Goal: Information Seeking & Learning: Learn about a topic

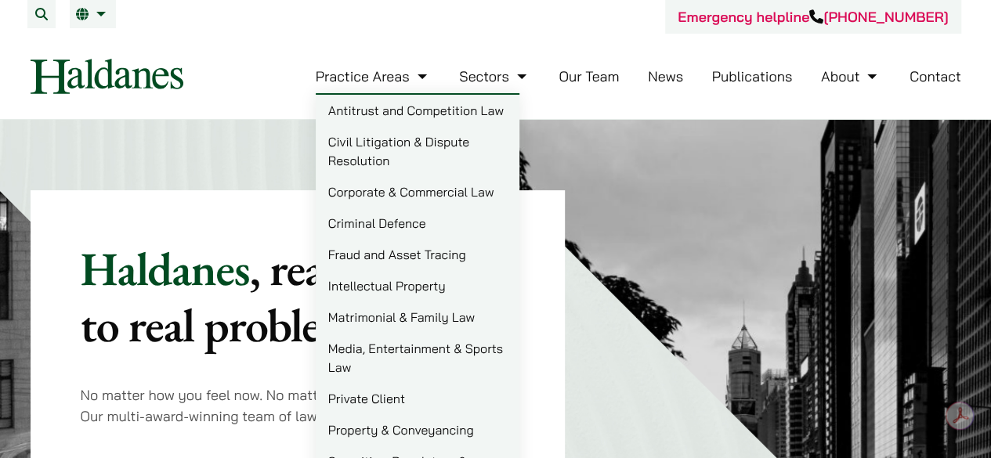
click at [390, 310] on link "Matrimonial & Family Law" at bounding box center [418, 317] width 204 height 31
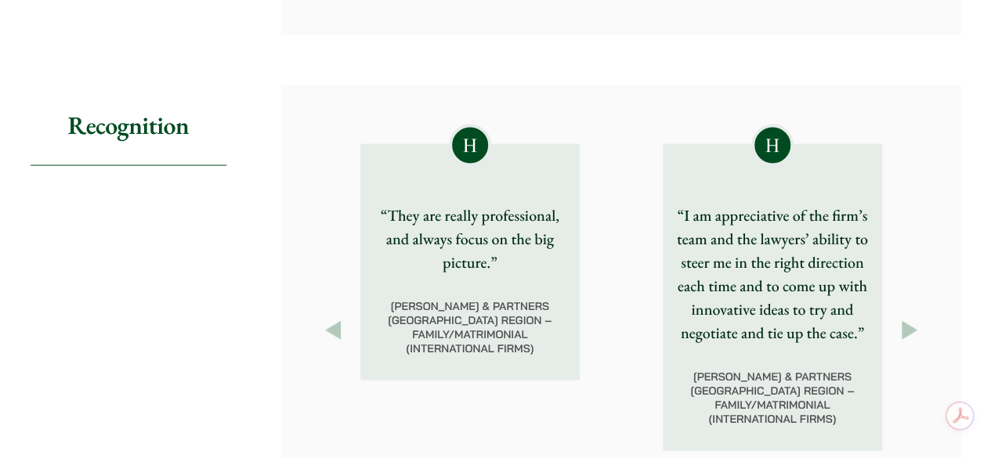
scroll to position [1645, 0]
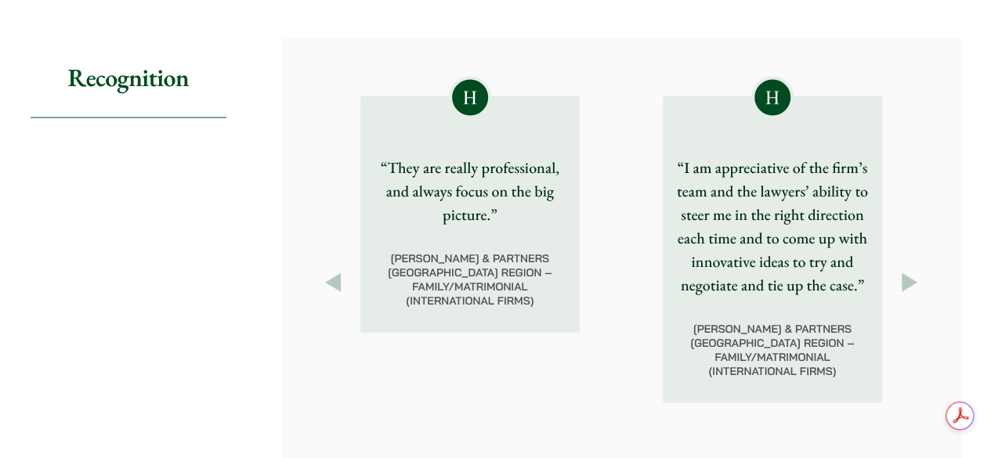
click at [906, 273] on button "Next" at bounding box center [909, 283] width 28 height 28
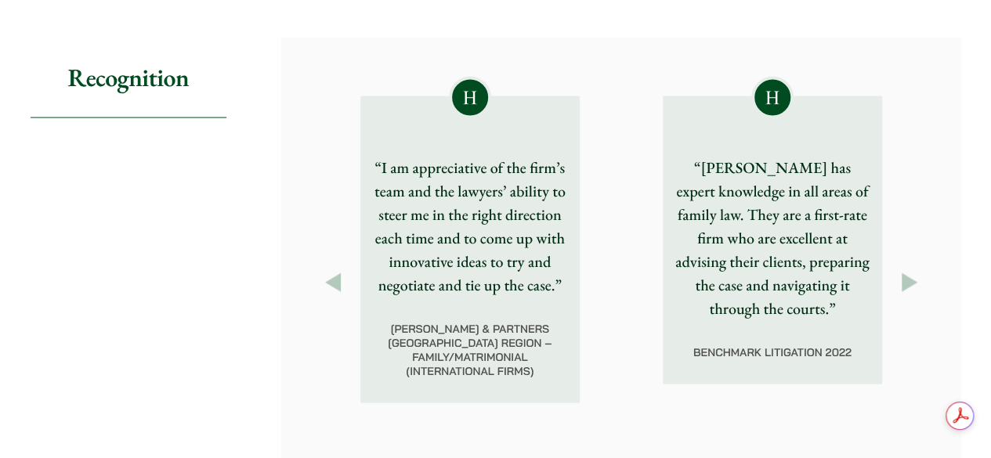
click at [906, 273] on button "Next" at bounding box center [909, 283] width 28 height 28
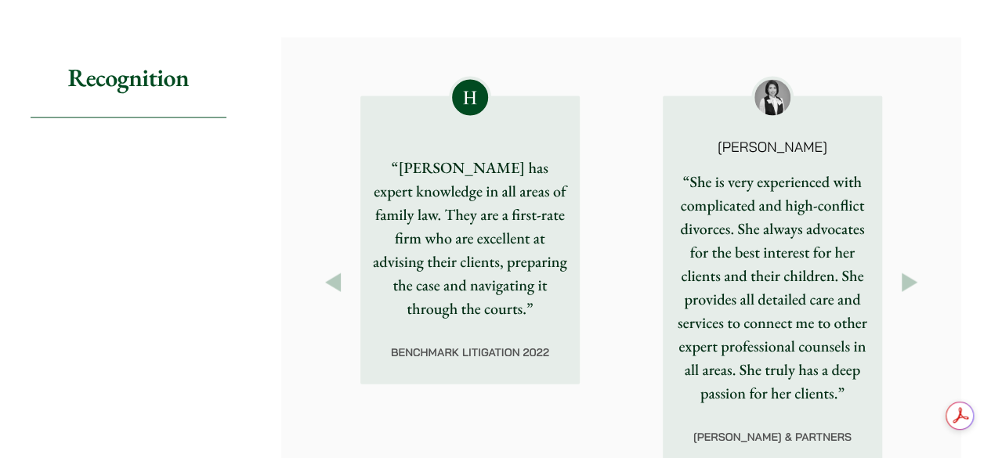
click at [906, 273] on button "Next" at bounding box center [909, 283] width 28 height 28
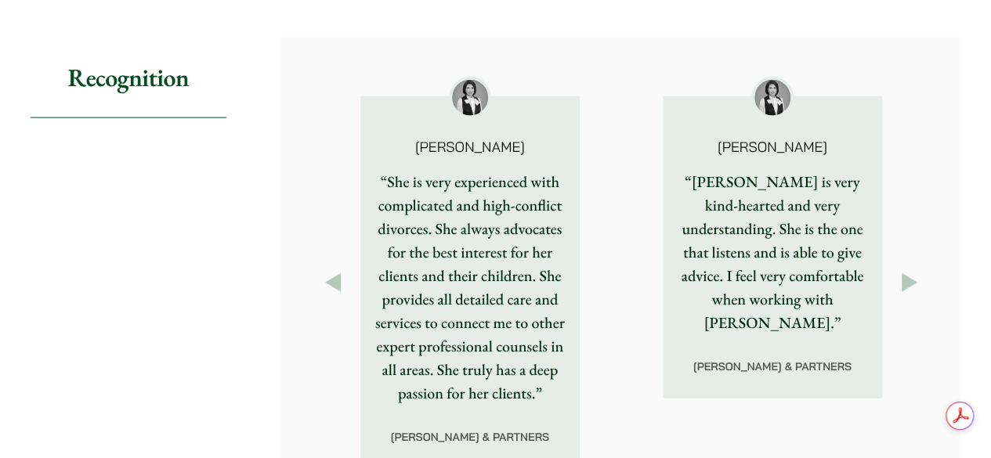
click at [906, 273] on button "Next" at bounding box center [909, 283] width 28 height 28
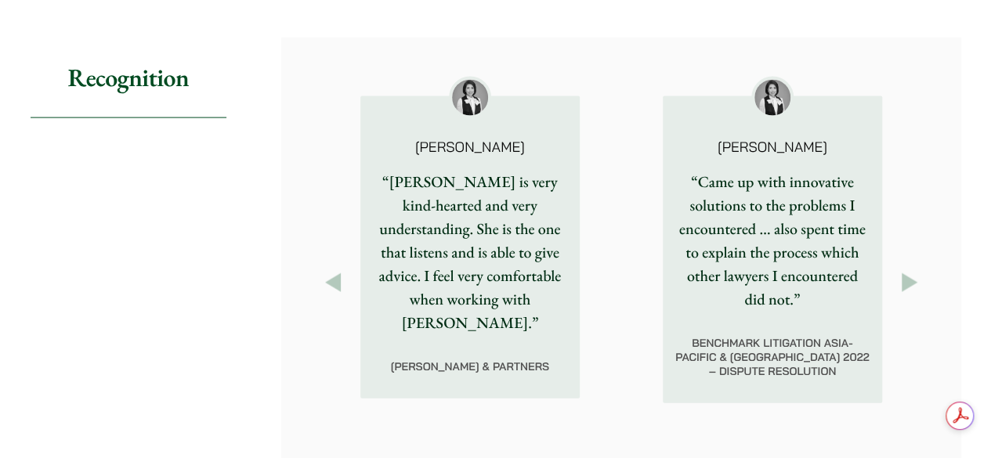
click at [906, 273] on button "Next" at bounding box center [909, 283] width 28 height 28
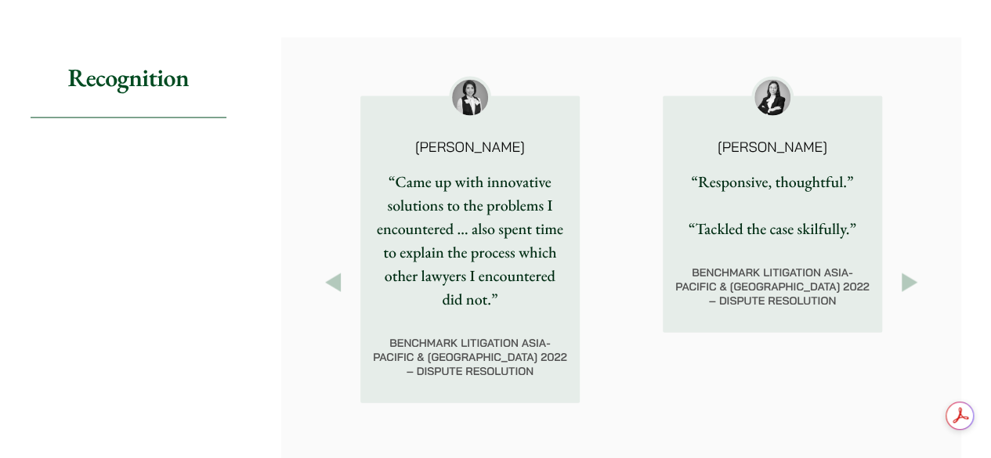
click at [906, 273] on button "Next" at bounding box center [909, 283] width 28 height 28
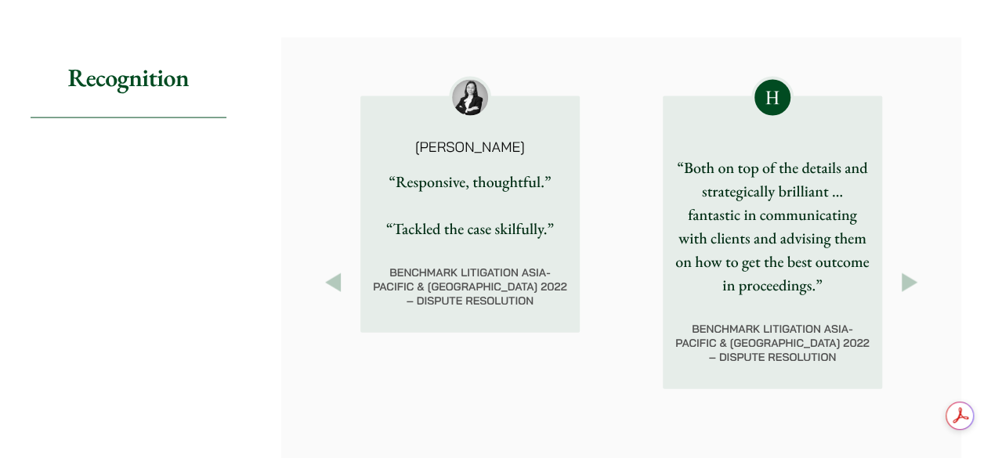
click at [906, 273] on button "Next" at bounding box center [909, 283] width 28 height 28
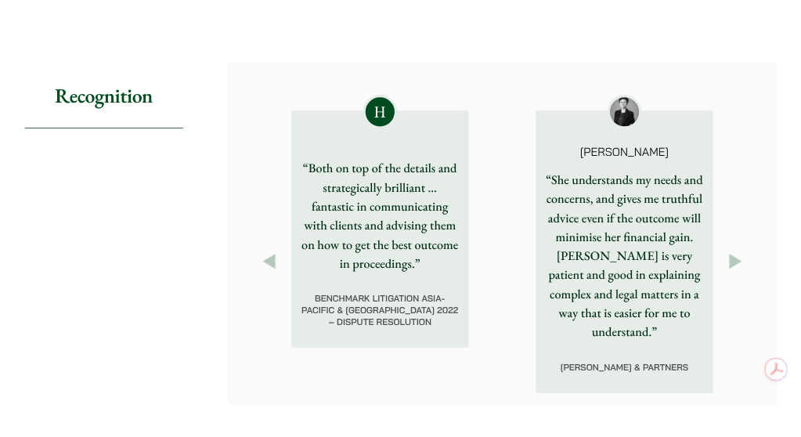
scroll to position [1801, 0]
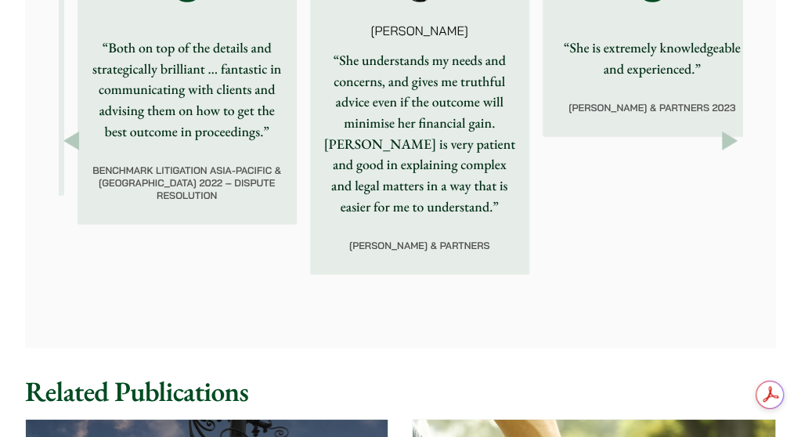
click at [720, 153] on button "Next" at bounding box center [729, 140] width 25 height 25
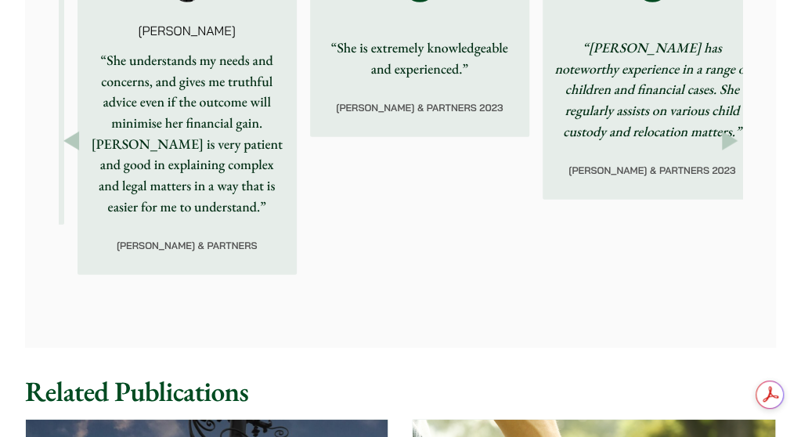
click at [720, 153] on button "Next" at bounding box center [729, 140] width 25 height 25
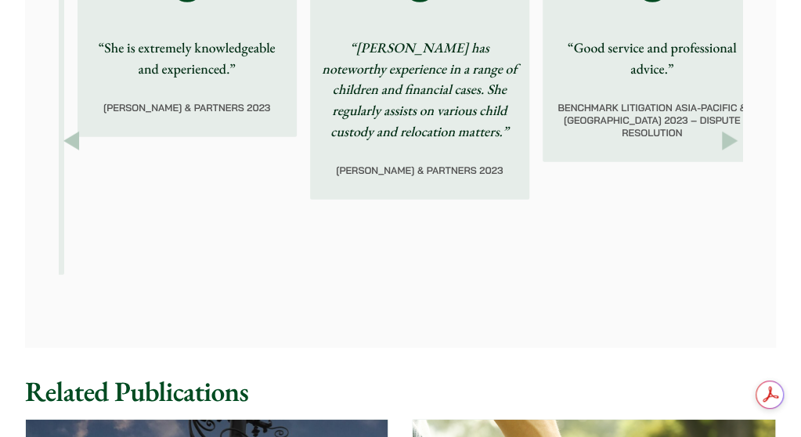
click at [720, 153] on button "Next" at bounding box center [729, 140] width 25 height 25
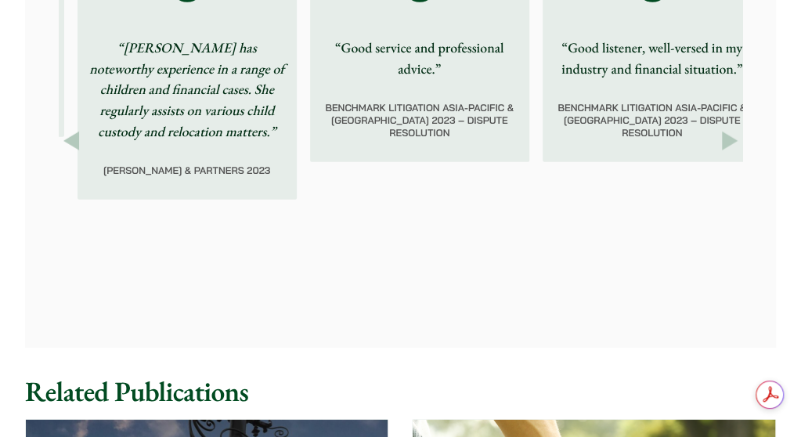
click at [720, 153] on button "Next" at bounding box center [729, 140] width 25 height 25
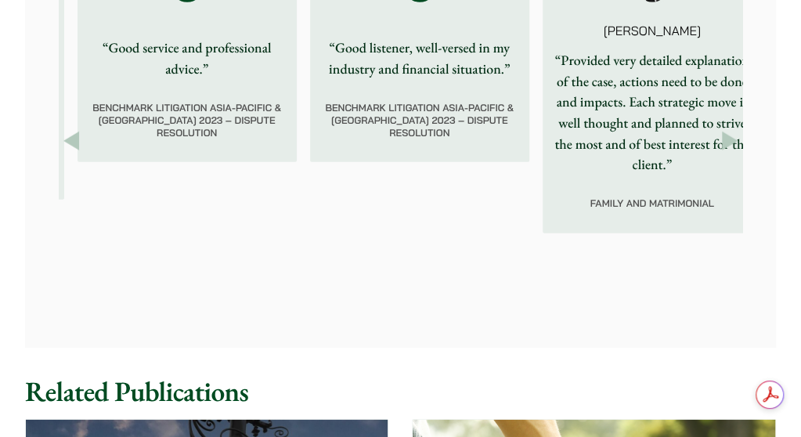
click at [720, 153] on button "Next" at bounding box center [729, 140] width 25 height 25
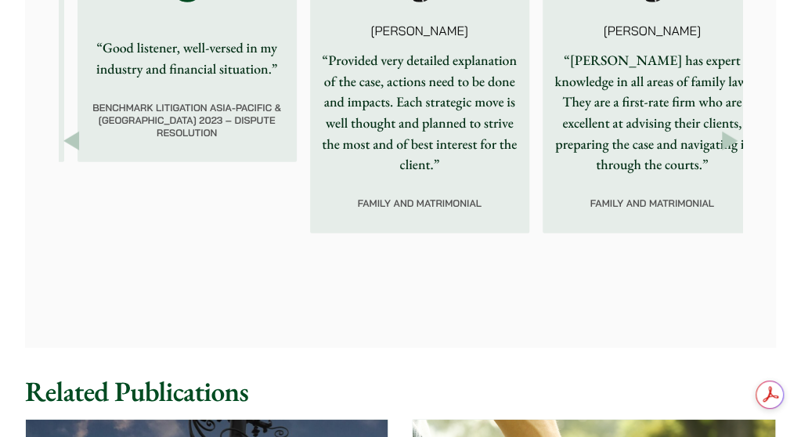
click at [720, 153] on button "Next" at bounding box center [729, 140] width 25 height 25
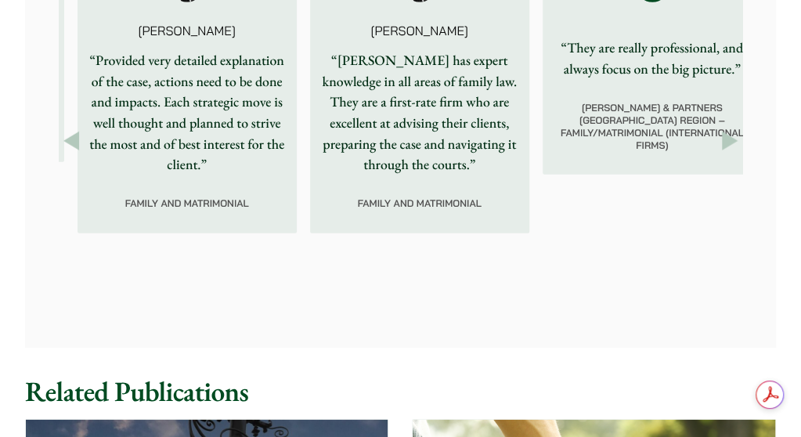
click at [720, 153] on button "Next" at bounding box center [729, 140] width 25 height 25
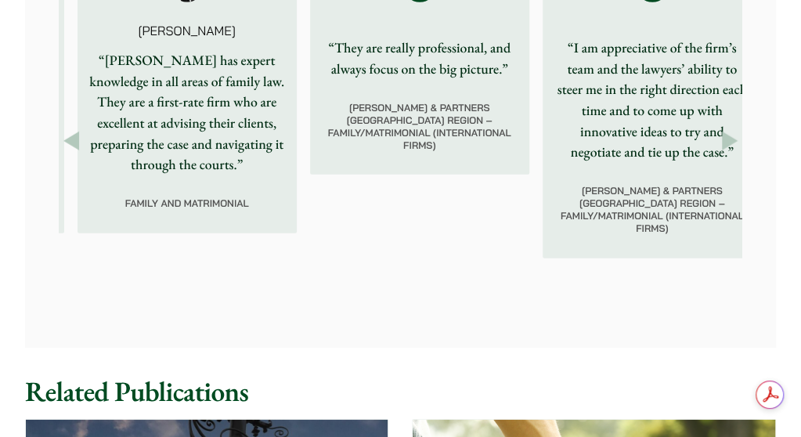
click at [720, 153] on button "Next" at bounding box center [729, 140] width 25 height 25
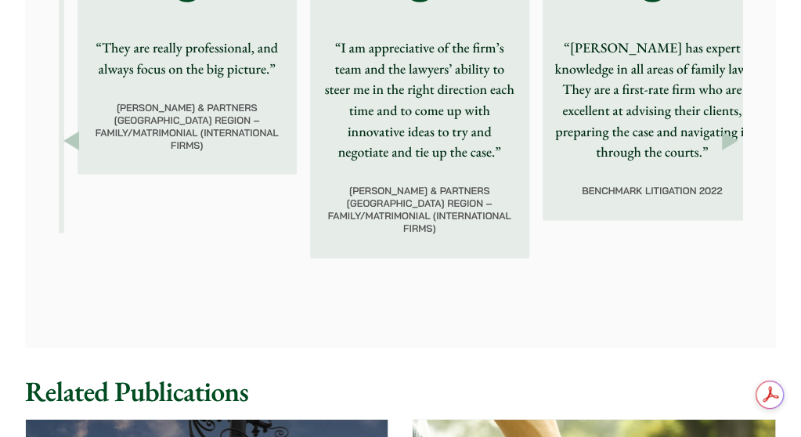
click at [720, 153] on button "Next" at bounding box center [729, 140] width 25 height 25
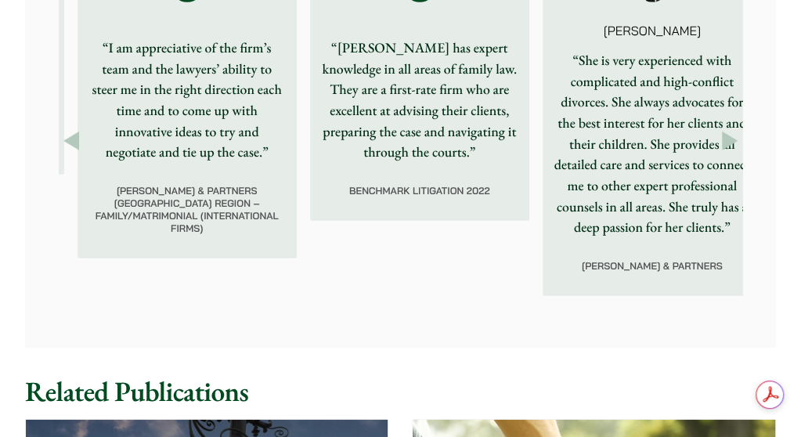
click at [720, 153] on button "Next" at bounding box center [729, 140] width 25 height 25
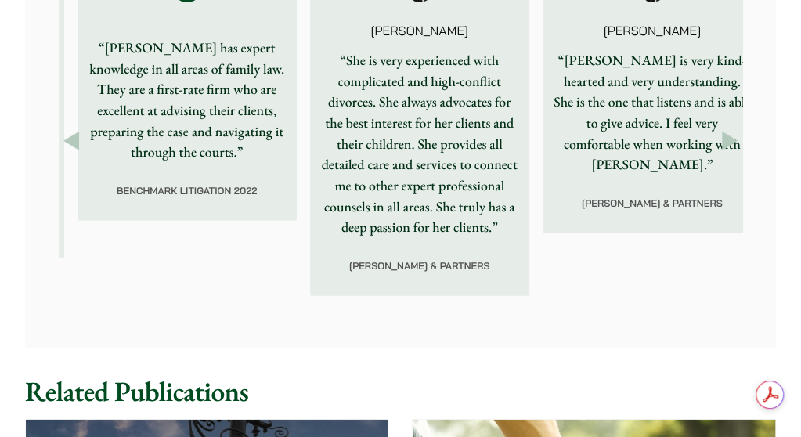
click at [720, 153] on button "Next" at bounding box center [729, 140] width 25 height 25
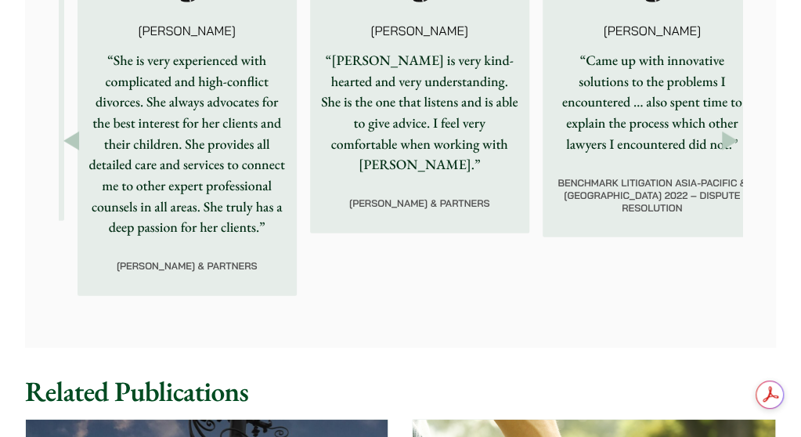
click at [720, 153] on button "Next" at bounding box center [729, 140] width 25 height 25
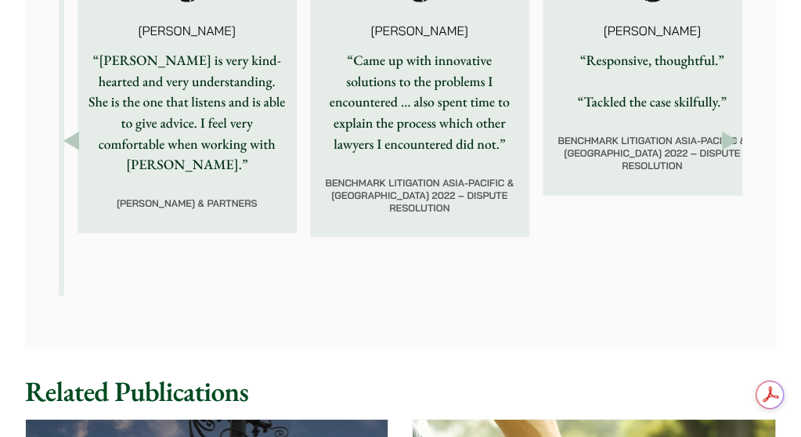
click at [720, 153] on button "Next" at bounding box center [729, 140] width 25 height 25
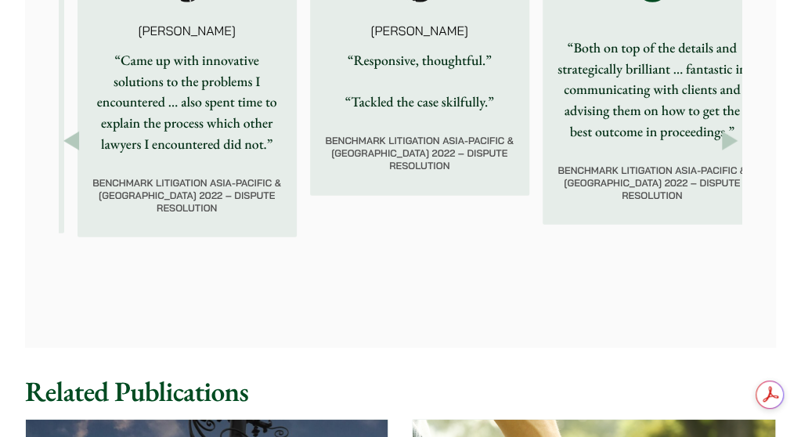
click at [720, 153] on button "Next" at bounding box center [729, 140] width 25 height 25
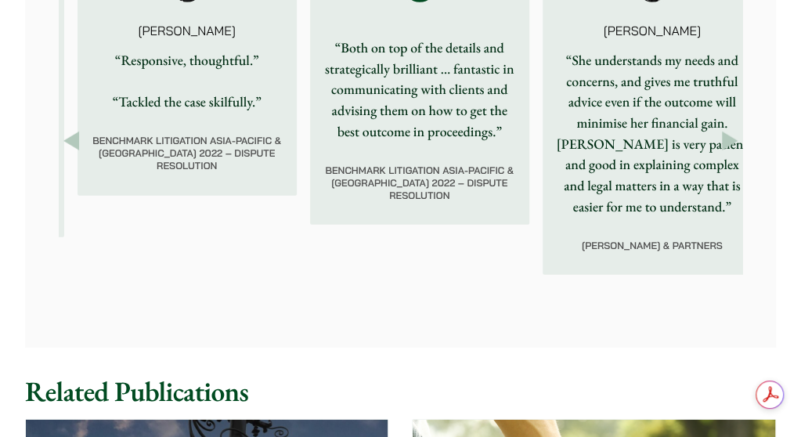
click at [720, 153] on button "Next" at bounding box center [729, 140] width 25 height 25
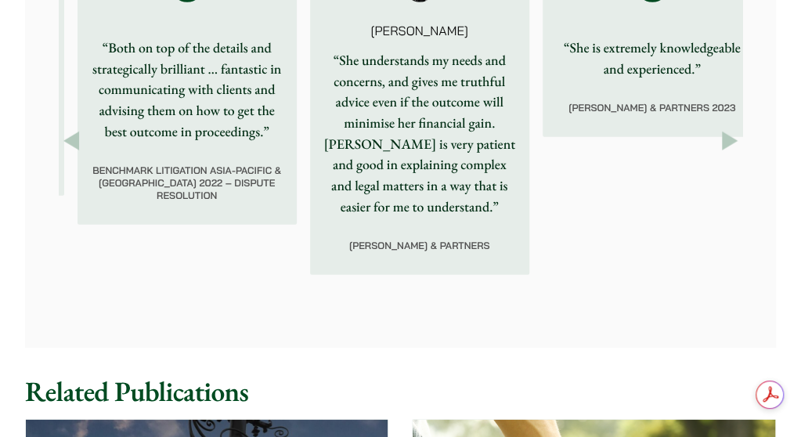
click at [720, 153] on button "Next" at bounding box center [729, 140] width 25 height 25
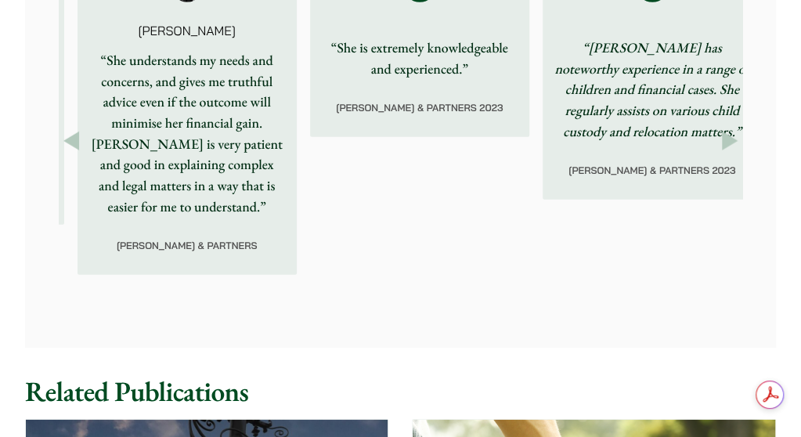
click at [720, 153] on button "Next" at bounding box center [729, 140] width 25 height 25
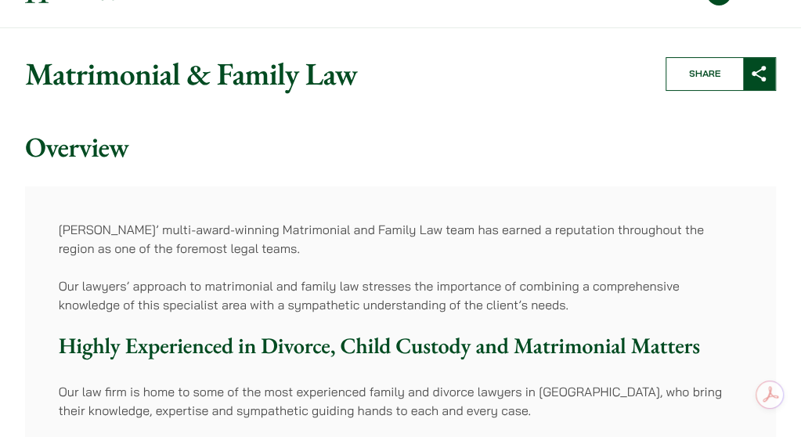
scroll to position [43, 0]
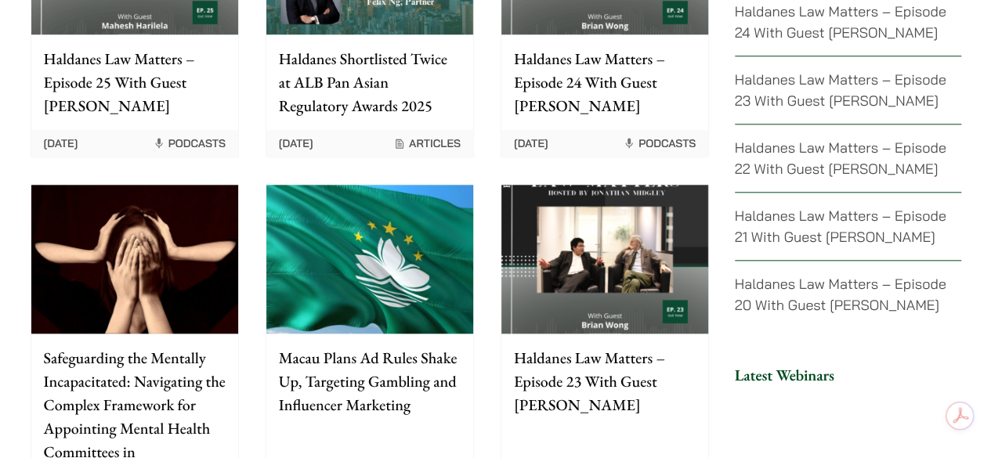
scroll to position [3759, 0]
